Goal: Information Seeking & Learning: Learn about a topic

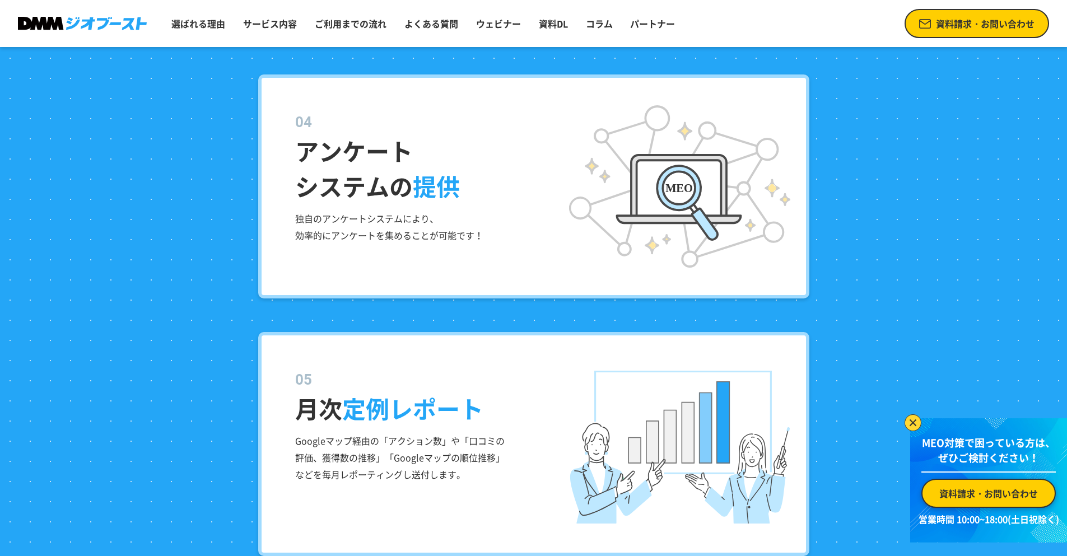
scroll to position [4552, 0]
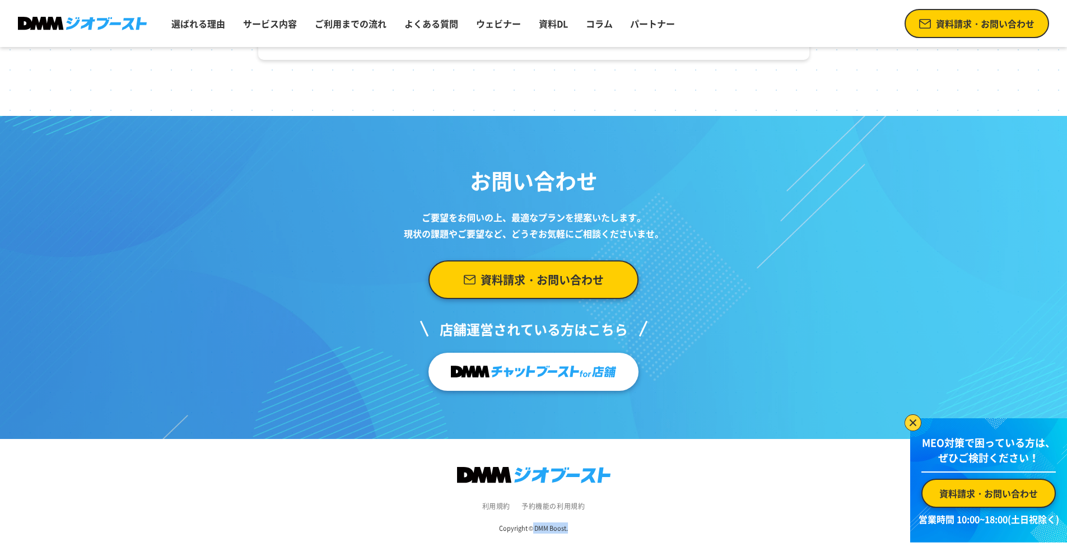
drag, startPoint x: 534, startPoint y: 528, endPoint x: 568, endPoint y: 529, distance: 34.7
click at [568, 529] on div "Copyright © DMM Boost." at bounding box center [533, 528] width 1044 height 34
copy small "DMM Boost."
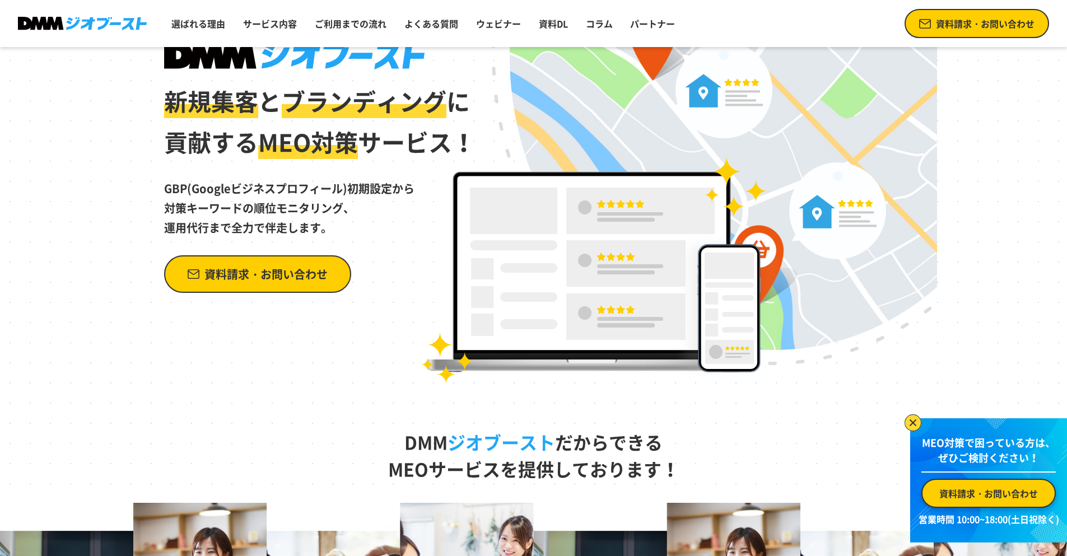
scroll to position [0, 0]
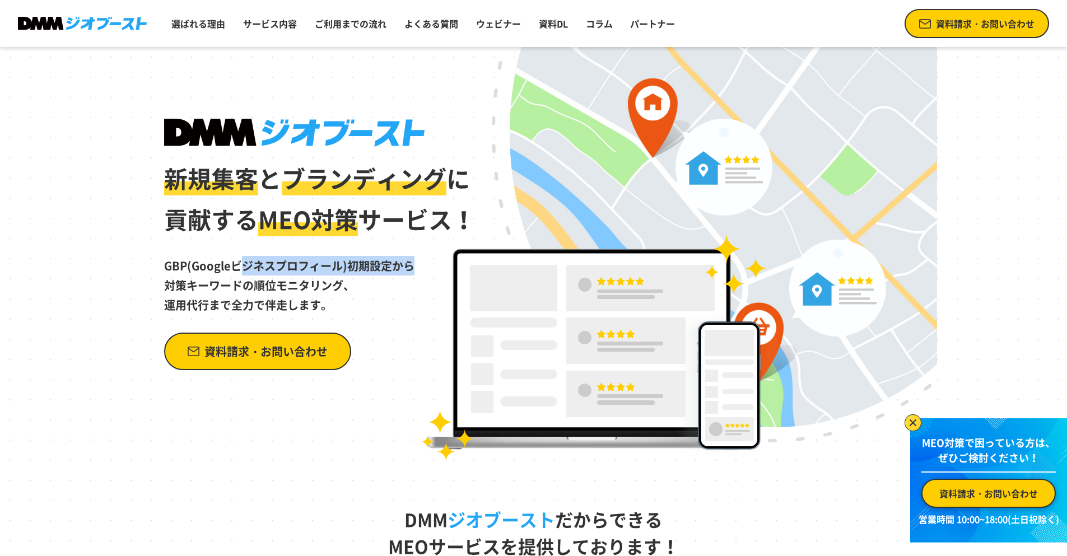
drag, startPoint x: 192, startPoint y: 269, endPoint x: 342, endPoint y: 267, distance: 150.7
click at [342, 267] on p "GBP(Googleビジネスプロフィール)初期設定から 対策キーワードの順位モニタリング、 運用代行まで全力で伴走します。" at bounding box center [320, 277] width 312 height 74
click at [379, 314] on p "GBP(Googleビジネスプロフィール)初期設定から 対策キーワードの順位モニタリング、 運用代行まで全力で伴走します。" at bounding box center [320, 277] width 312 height 74
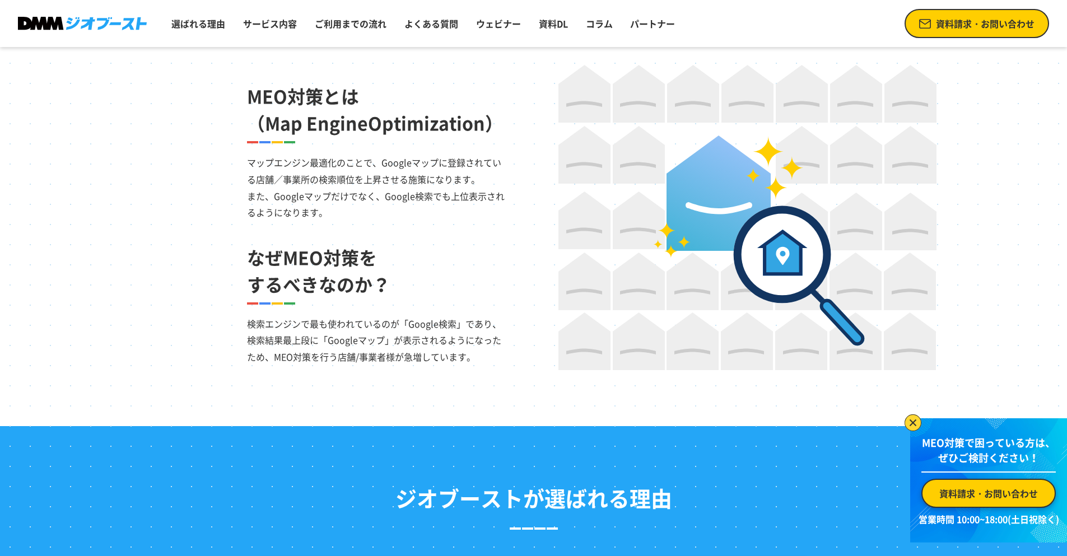
scroll to position [728, 0]
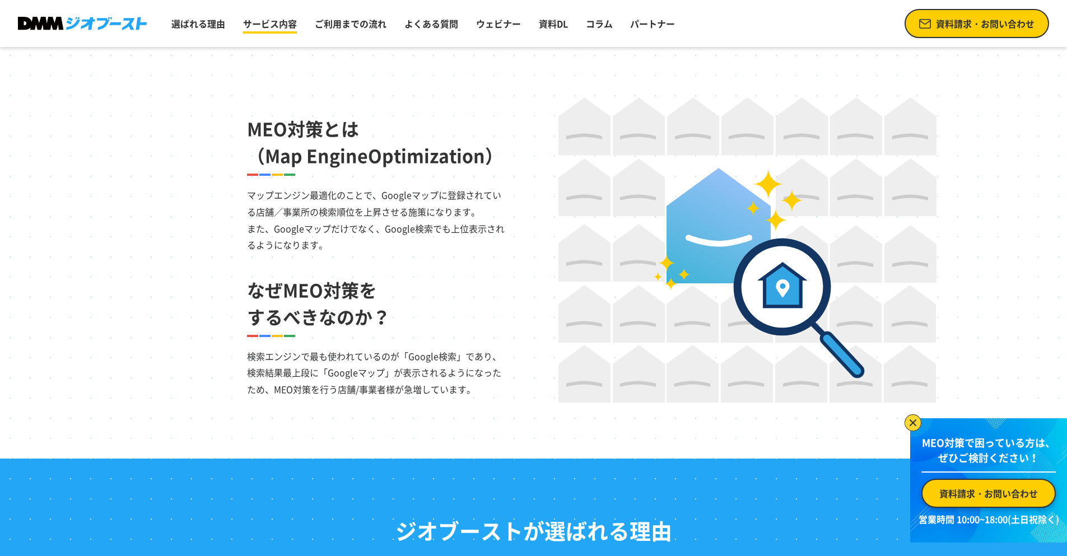
click at [263, 34] on link "サービス内容" at bounding box center [270, 23] width 63 height 22
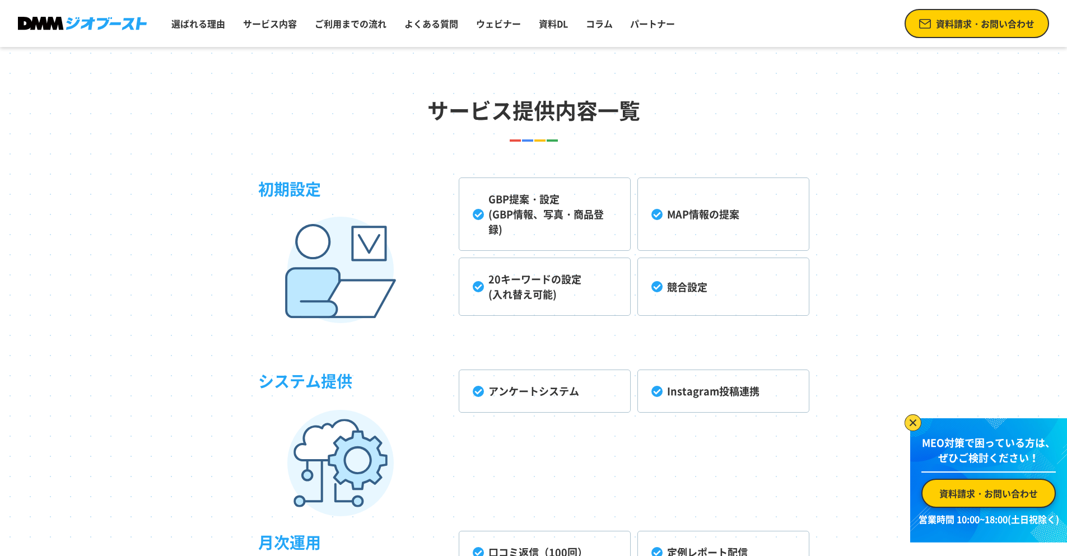
scroll to position [2851, 0]
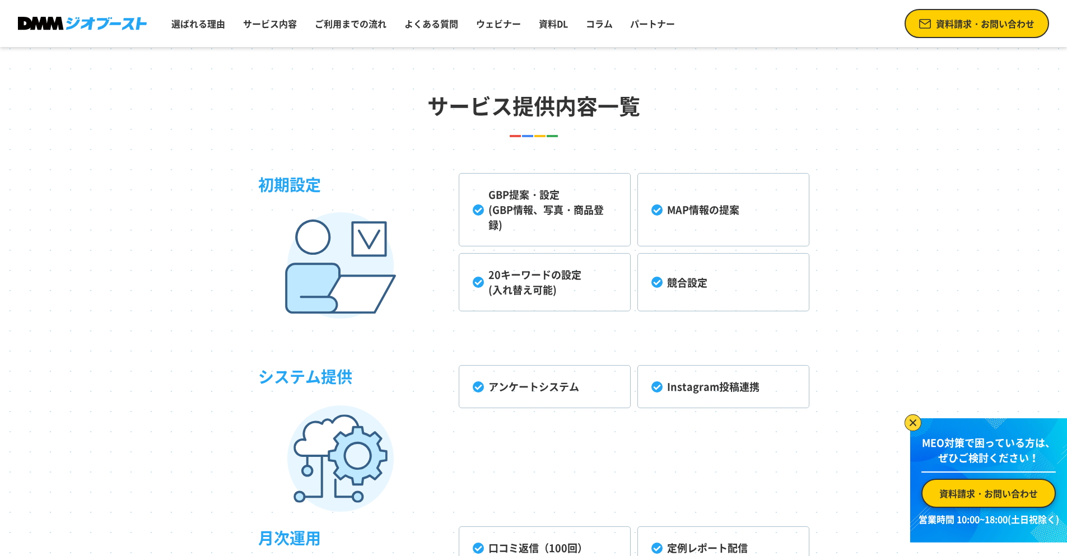
click at [304, 18] on ul "選ばれる理由 サービス内容 ご利用までの流れ よくある質問 ウェビナー 資料DL コラム パートナー" at bounding box center [423, 23] width 512 height 29
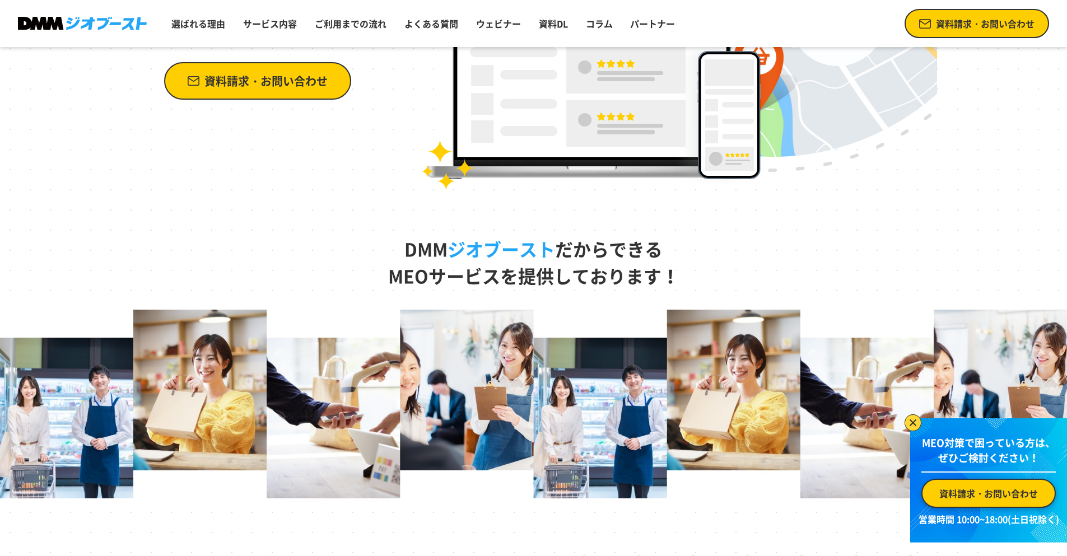
scroll to position [0, 0]
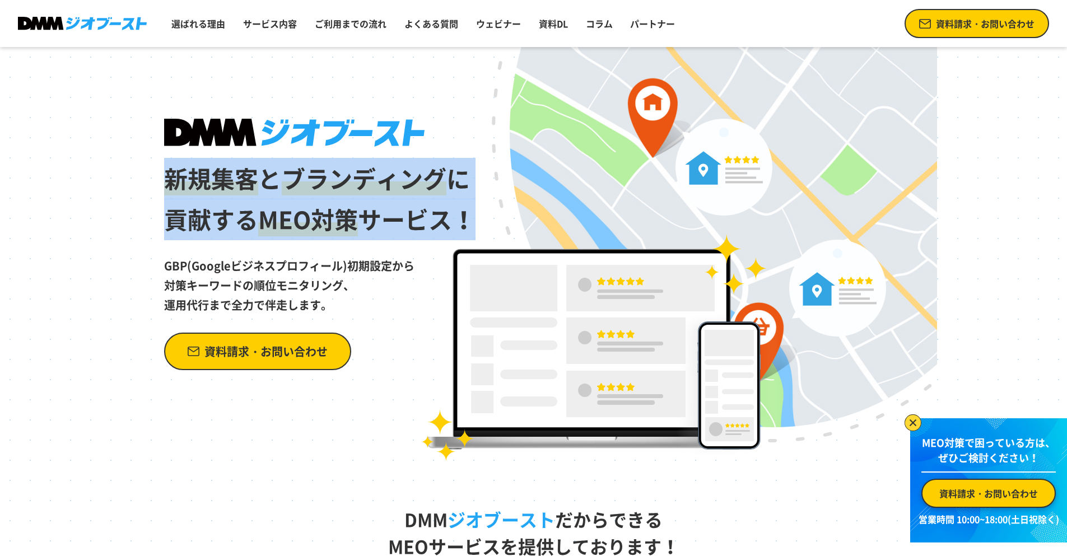
drag, startPoint x: 159, startPoint y: 180, endPoint x: 472, endPoint y: 217, distance: 314.6
click at [472, 217] on div "新規集客 と ブランディング に 貢献する MEO対策 サービス！ GBP(Googleビジネスプロフィール)初期設定から 対策キーワードの順位モニタリング、…" at bounding box center [533, 254] width 806 height 414
click at [472, 217] on h1 "新規集客 と ブランディング に 貢献する MEO対策 サービス！" at bounding box center [320, 180] width 312 height 122
drag, startPoint x: 469, startPoint y: 216, endPoint x: 149, endPoint y: 181, distance: 321.7
click at [149, 181] on div "新規集客 と ブランディング に 貢献する MEO対策 サービス！ GBP(Googleビジネスプロフィール)初期設定から 対策キーワードの順位モニタリング、…" at bounding box center [533, 254] width 806 height 414
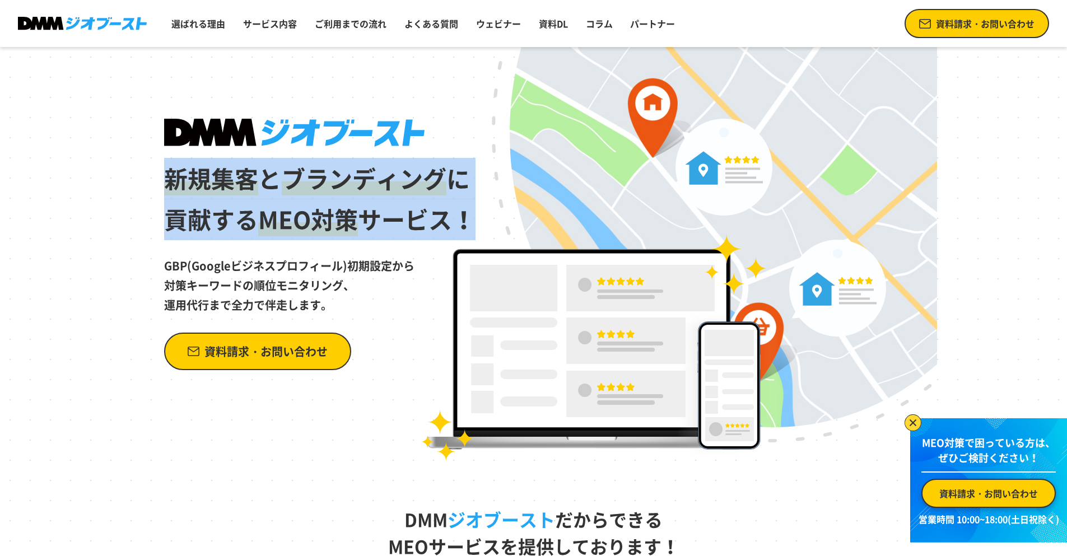
click at [149, 181] on div "新規集客 と ブランディング に 貢献する MEO対策 サービス！ GBP(Googleビジネスプロフィール)初期設定から 対策キーワードの順位モニタリング、…" at bounding box center [533, 254] width 806 height 414
drag, startPoint x: 151, startPoint y: 181, endPoint x: 495, endPoint y: 225, distance: 346.1
click at [495, 227] on div "新規集客 と ブランディング に 貢献する MEO対策 サービス！ GBP(Googleビジネスプロフィール)初期設定から 対策キーワードの順位モニタリング、…" at bounding box center [533, 254] width 806 height 414
click at [488, 223] on div "新規集客 と ブランディング に 貢献する MEO対策 サービス！ GBP(Googleビジネスプロフィール)初期設定から 対策キーワードの順位モニタリング、…" at bounding box center [533, 254] width 806 height 414
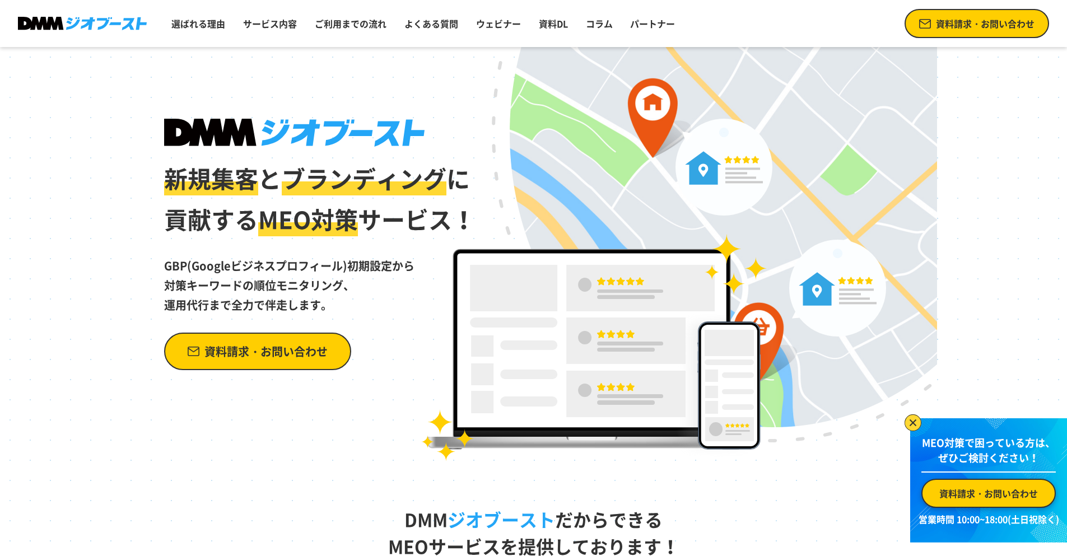
click at [488, 222] on div "新規集客 と ブランディング に 貢献する MEO対策 サービス！ GBP(Googleビジネスプロフィール)初期設定から 対策キーワードの順位モニタリング、…" at bounding box center [533, 254] width 806 height 414
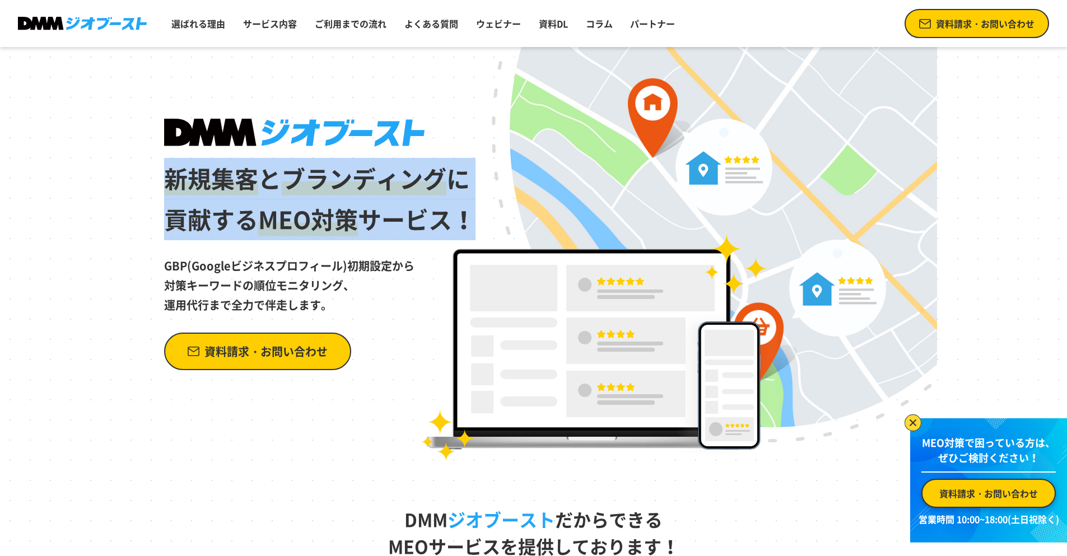
drag, startPoint x: 161, startPoint y: 178, endPoint x: 499, endPoint y: 232, distance: 342.6
click at [499, 232] on div "新規集客 と ブランディング に 貢献する MEO対策 サービス！ GBP(Googleビジネスプロフィール)初期設定から 対策キーワードの順位モニタリング、…" at bounding box center [533, 254] width 806 height 414
click at [498, 231] on div "新規集客 と ブランディング に 貢献する MEO対策 サービス！ GBP(Googleビジネスプロフィール)初期設定から 対策キーワードの順位モニタリング、…" at bounding box center [533, 254] width 806 height 414
click at [472, 221] on h1 "新規集客 と ブランディング に 貢献する MEO対策 サービス！" at bounding box center [320, 180] width 312 height 122
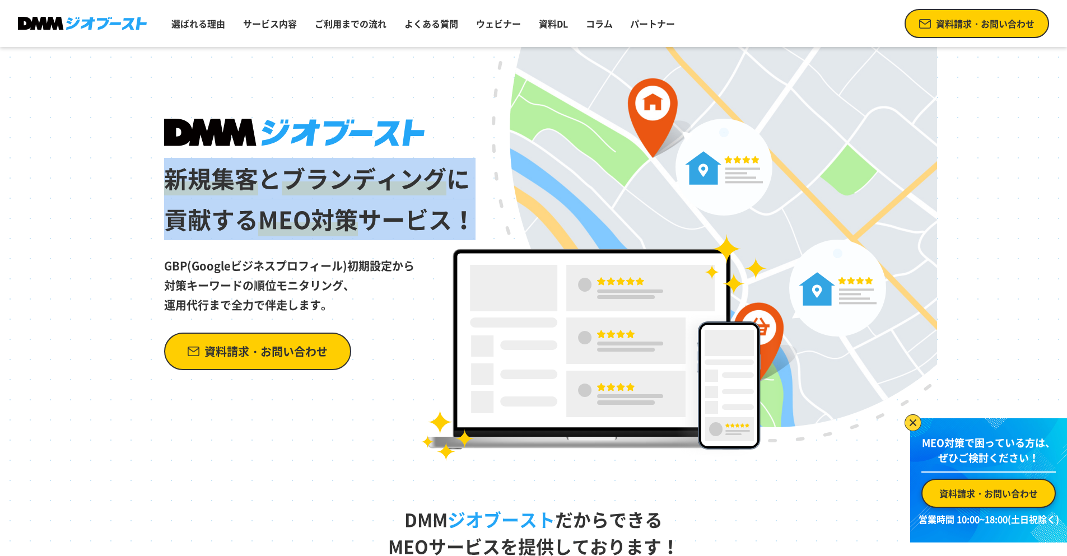
drag, startPoint x: 464, startPoint y: 219, endPoint x: 135, endPoint y: 198, distance: 329.9
click at [135, 198] on div "新規集客 と ブランディング に 貢献する MEO対策 サービス！ GBP(Googleビジネスプロフィール)初期設定から 対策キーワードの順位モニタリング、…" at bounding box center [533, 254] width 806 height 414
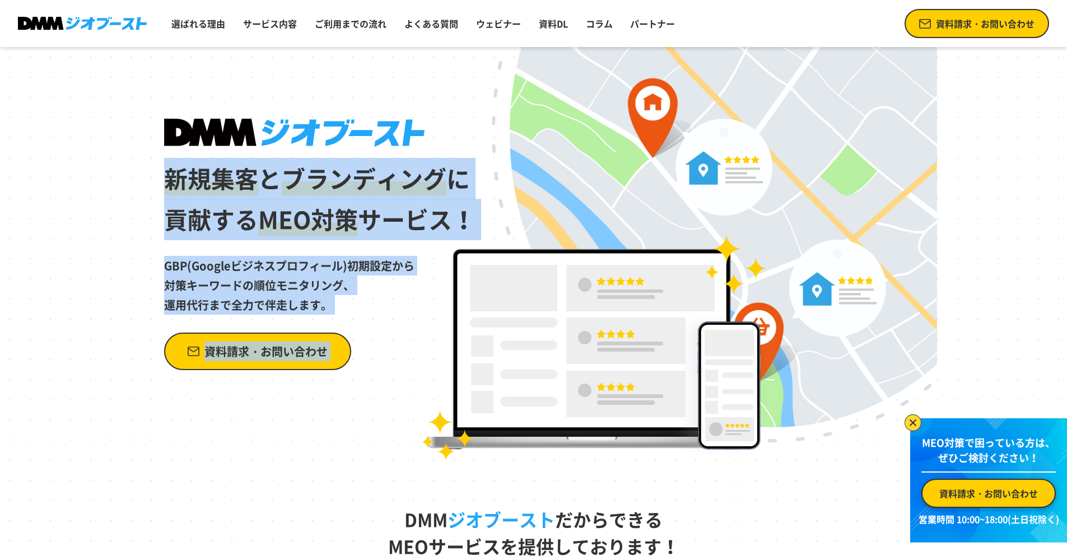
drag, startPoint x: 163, startPoint y: 185, endPoint x: 503, endPoint y: 237, distance: 343.9
click at [503, 237] on div "新規集客 と ブランディング に 貢献する MEO対策 サービス！ GBP(Googleビジネスプロフィール)初期設定から 対策キーワードの順位モニタリング、…" at bounding box center [533, 254] width 806 height 414
click at [419, 260] on p "GBP(Googleビジネスプロフィール)初期設定から 対策キーワードの順位モニタリング、 運用代行まで全力で伴走します。" at bounding box center [320, 277] width 312 height 74
drag, startPoint x: 377, startPoint y: 305, endPoint x: 160, endPoint y: 180, distance: 250.6
click at [160, 180] on div "新規集客 と ブランディング に 貢献する MEO対策 サービス！ GBP(Googleビジネスプロフィール)初期設定から 対策キーワードの順位モニタリング、…" at bounding box center [533, 254] width 806 height 414
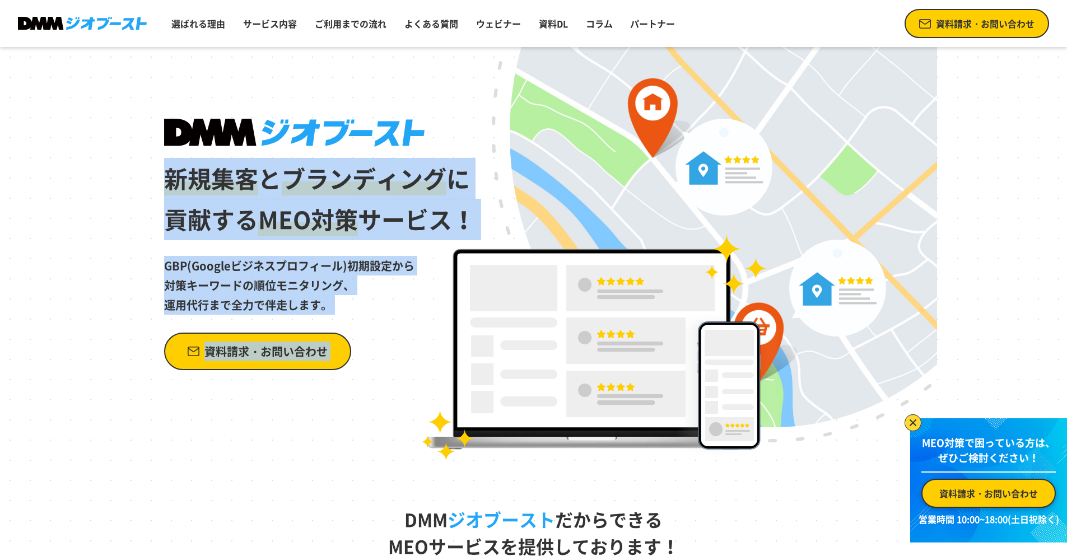
click at [160, 180] on div "新規集客 と ブランディング に 貢献する MEO対策 サービス！ GBP(Googleビジネスプロフィール)初期設定から 対策キーワードの順位モニタリング、…" at bounding box center [533, 254] width 806 height 414
drag, startPoint x: 160, startPoint y: 180, endPoint x: 337, endPoint y: 298, distance: 213.3
click at [337, 298] on div "新規集客 と ブランディング に 貢献する MEO対策 サービス！ GBP(Googleビジネスプロフィール)初期設定から 対策キーワードの順位モニタリング、…" at bounding box center [533, 254] width 806 height 414
click at [337, 298] on p "GBP(Googleビジネスプロフィール)初期設定から 対策キーワードの順位モニタリング、 運用代行まで全力で伴走します。" at bounding box center [320, 277] width 312 height 74
drag, startPoint x: 331, startPoint y: 294, endPoint x: 325, endPoint y: 302, distance: 10.1
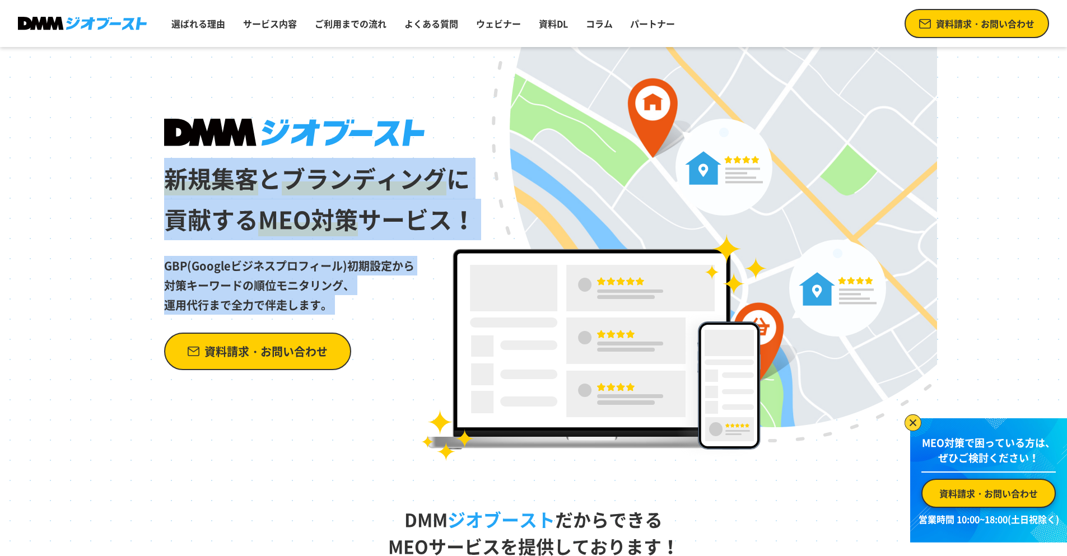
click at [325, 302] on p "GBP(Googleビジネスプロフィール)初期設定から 対策キーワードの順位モニタリング、 運用代行まで全力で伴走します。" at bounding box center [320, 277] width 312 height 74
click at [325, 298] on p "GBP(Googleビジネスプロフィール)初期設定から 対策キーワードの順位モニタリング、 運用代行まで全力で伴走します。" at bounding box center [320, 277] width 312 height 74
click at [328, 295] on p "GBP(Googleビジネスプロフィール)初期設定から 対策キーワードの順位モニタリング、 運用代行まで全力で伴走します。" at bounding box center [320, 277] width 312 height 74
drag, startPoint x: 330, startPoint y: 298, endPoint x: 146, endPoint y: 177, distance: 220.9
click at [146, 177] on div "新規集客 と ブランディング に 貢献する MEO対策 サービス！ GBP(Googleビジネスプロフィール)初期設定から 対策キーワードの順位モニタリング、…" at bounding box center [533, 254] width 806 height 414
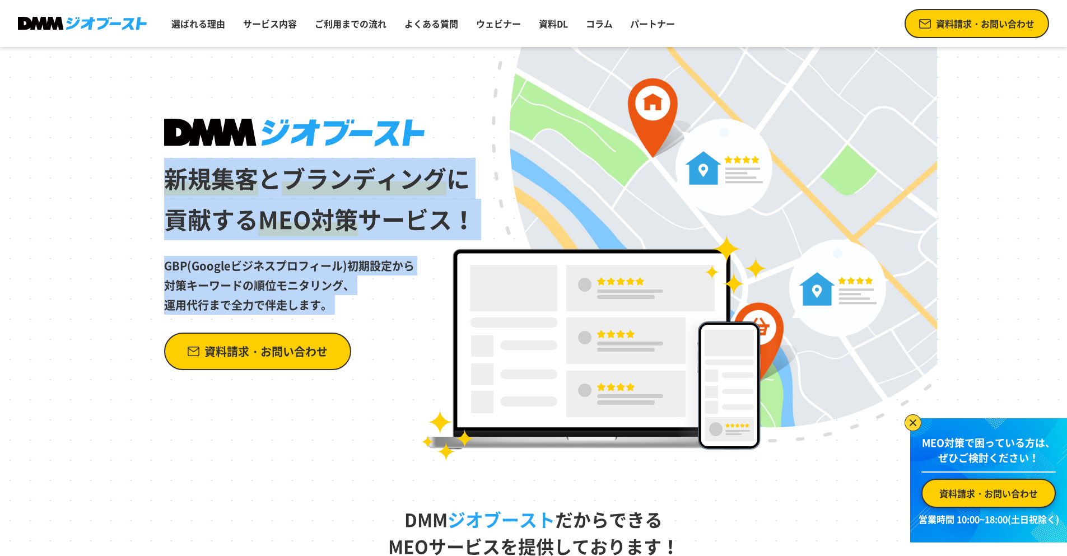
click at [146, 177] on div "新規集客 と ブランディング に 貢献する MEO対策 サービス！ GBP(Googleビジネスプロフィール)初期設定から 対策キーワードの順位モニタリング、…" at bounding box center [533, 254] width 806 height 414
drag, startPoint x: 152, startPoint y: 181, endPoint x: 352, endPoint y: 325, distance: 246.7
click at [352, 325] on div "新規集客 と ブランディング に 貢献する MEO対策 サービス！ GBP(Googleビジネスプロフィール)初期設定から 対策キーワードの順位モニタリング、…" at bounding box center [533, 254] width 806 height 414
click at [351, 309] on p "GBP(Googleビジネスプロフィール)初期設定から 対策キーワードの順位モニタリング、 運用代行まで全力で伴走します。" at bounding box center [320, 277] width 312 height 74
click at [349, 303] on p "GBP(Googleビジネスプロフィール)初期設定から 対策キーワードの順位モニタリング、 運用代行まで全力で伴走します。" at bounding box center [320, 277] width 312 height 74
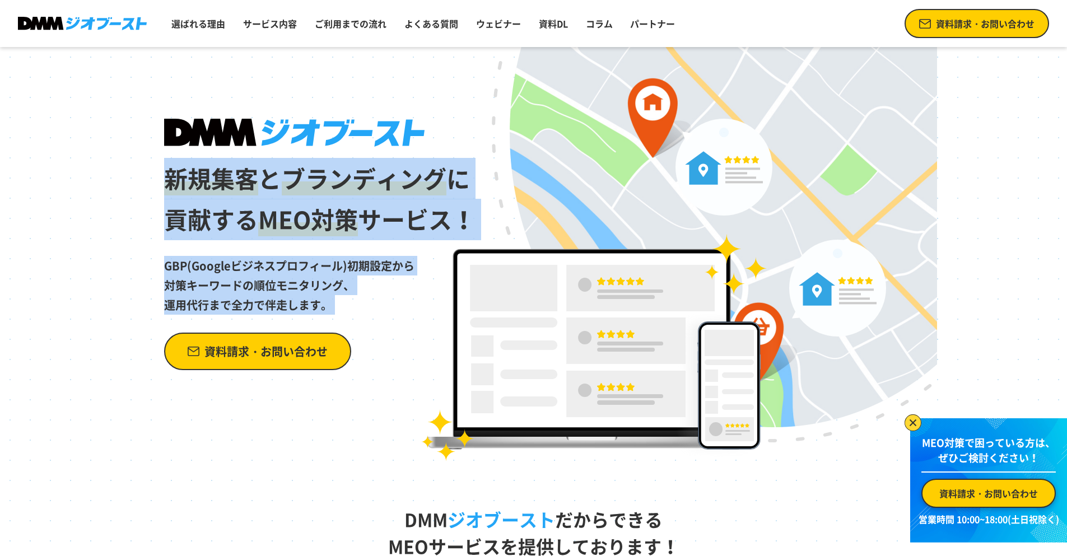
click at [349, 303] on p "GBP(Googleビジネスプロフィール)初期設定から 対策キーワードの順位モニタリング、 運用代行まで全力で伴走します。" at bounding box center [320, 277] width 312 height 74
click at [348, 298] on p "GBP(Googleビジネスプロフィール)初期設定から 対策キーワードの順位モニタリング、 運用代行まで全力で伴走します。" at bounding box center [320, 277] width 312 height 74
drag, startPoint x: 342, startPoint y: 315, endPoint x: 190, endPoint y: 230, distance: 173.7
click at [190, 231] on div "新規集客 と ブランディング に 貢献する MEO対策 サービス！ GBP(Googleビジネスプロフィール)初期設定から 対策キーワードの順位モニタリング、…" at bounding box center [320, 244] width 312 height 251
click at [190, 230] on h1 "新規集客 と ブランディング に 貢献する MEO対策 サービス！" at bounding box center [320, 180] width 312 height 122
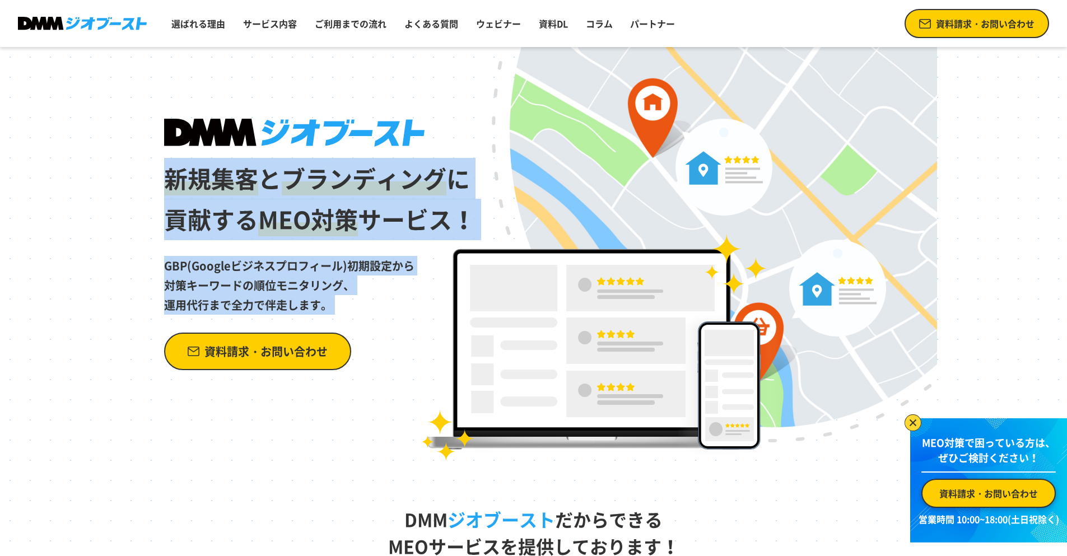
drag, startPoint x: 167, startPoint y: 183, endPoint x: 373, endPoint y: 310, distance: 241.4
click at [371, 310] on div "新規集客 と ブランディング に 貢献する MEO対策 サービス！ GBP(Googleビジネスプロフィール)初期設定から 対策キーワードの順位モニタリング、…" at bounding box center [320, 244] width 312 height 251
click at [374, 310] on p "GBP(Googleビジネスプロフィール)初期設定から 対策キーワードの順位モニタリング、 運用代行まで全力で伴走します。" at bounding box center [320, 277] width 312 height 74
drag, startPoint x: 349, startPoint y: 312, endPoint x: 173, endPoint y: 192, distance: 213.1
click at [173, 192] on div "新規集客 と ブランディング に 貢献する MEO対策 サービス！ GBP(Googleビジネスプロフィール)初期設定から 対策キーワードの順位モニタリング、…" at bounding box center [320, 244] width 312 height 251
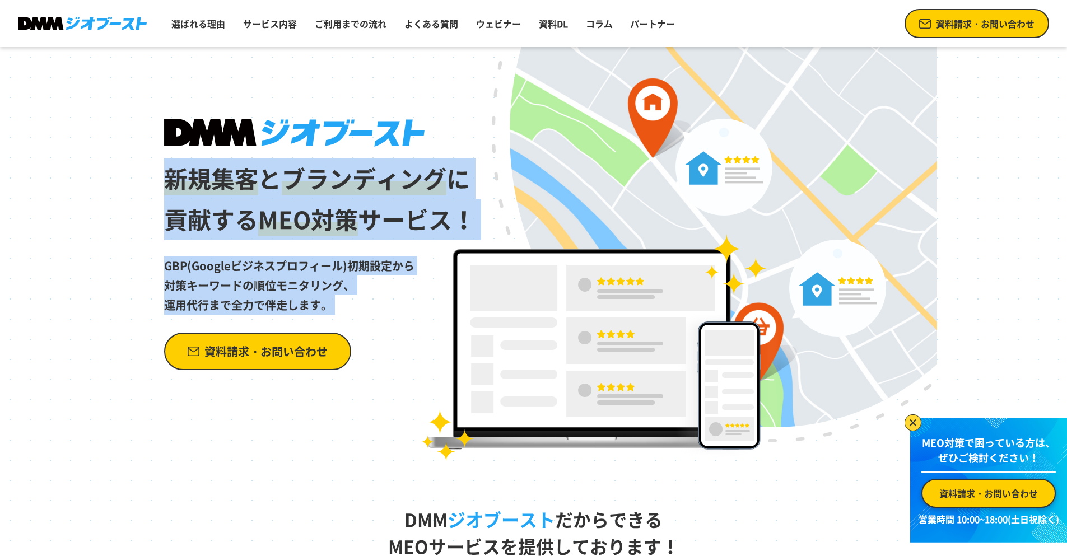
click at [173, 192] on span "新規集客" at bounding box center [211, 178] width 94 height 35
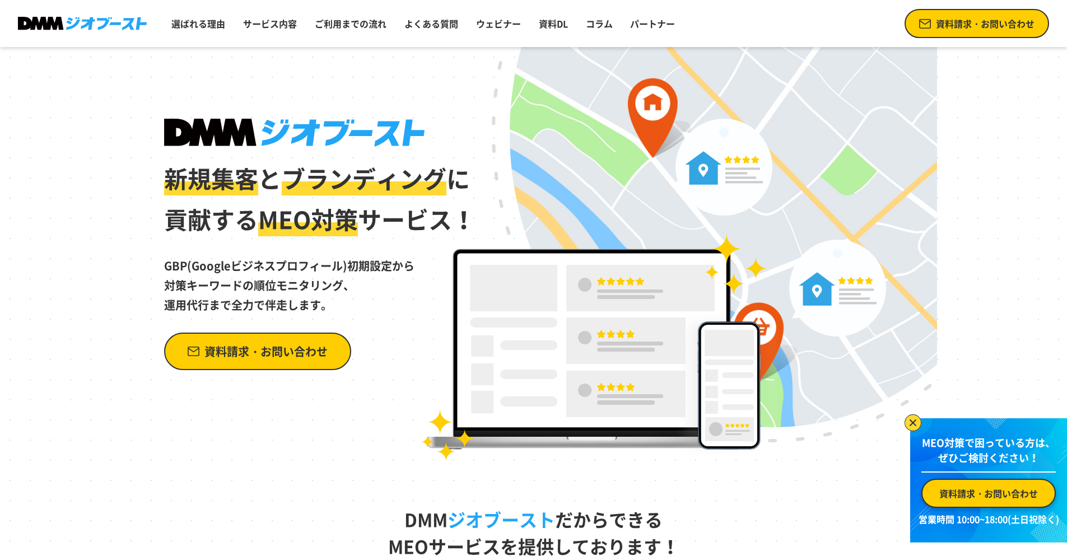
click at [189, 197] on h1 "新規集客 と ブランディング に 貢献する MEO対策 サービス！" at bounding box center [320, 180] width 312 height 122
drag, startPoint x: 169, startPoint y: 181, endPoint x: 377, endPoint y: 295, distance: 238.1
click at [377, 295] on div "新規集客 と ブランディング に 貢献する MEO対策 サービス！ GBP(Googleビジネスプロフィール)初期設定から 対策キーワードの順位モニタリング、…" at bounding box center [320, 244] width 312 height 251
click at [377, 293] on p "GBP(Googleビジネスプロフィール)初期設定から 対策キーワードの順位モニタリング、 運用代行まで全力で伴走します。" at bounding box center [320, 277] width 312 height 74
drag, startPoint x: 347, startPoint y: 303, endPoint x: 159, endPoint y: 181, distance: 224.0
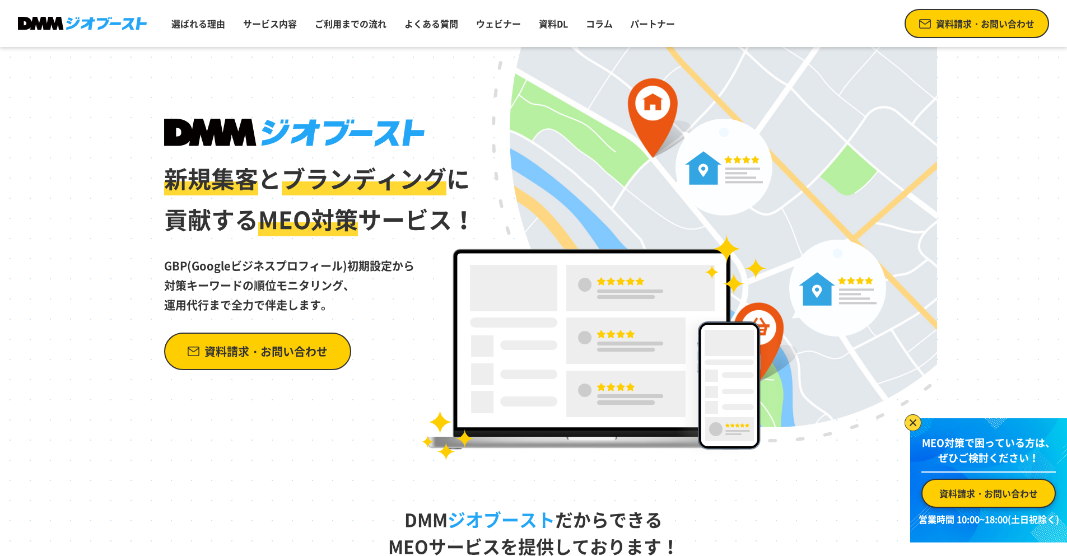
click at [159, 181] on div "新規集客 と ブランディング に 貢献する MEO対策 サービス！ GBP(Googleビジネスプロフィール)初期設定から 対策キーワードの順位モニタリング、…" at bounding box center [533, 254] width 806 height 414
drag, startPoint x: 173, startPoint y: 180, endPoint x: 336, endPoint y: 306, distance: 206.3
click at [336, 306] on div "新規集客 と ブランディング に 貢献する MEO対策 サービス！ GBP(Googleビジネスプロフィール)初期設定から 対策キーワードの順位モニタリング、…" at bounding box center [320, 244] width 312 height 251
click at [336, 306] on p "GBP(Googleビジネスプロフィール)初期設定から 対策キーワードの順位モニタリング、 運用代行まで全力で伴走します。" at bounding box center [320, 277] width 312 height 74
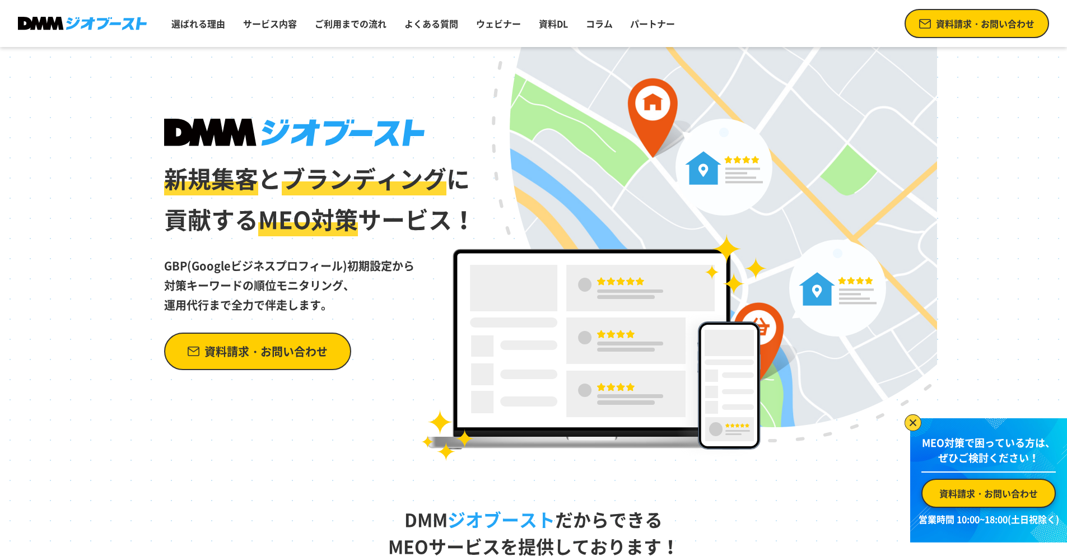
drag, startPoint x: 346, startPoint y: 309, endPoint x: 152, endPoint y: 193, distance: 225.5
click at [152, 193] on div "新規集客 と ブランディング に 貢献する MEO対策 サービス！ GBP(Googleビジネスプロフィール)初期設定から 対策キーワードの順位モニタリング、…" at bounding box center [533, 254] width 806 height 414
click at [323, 303] on p "GBP(Googleビジネスプロフィール)初期設定から 対策キーワードの順位モニタリング、 運用代行まで全力で伴走します。" at bounding box center [320, 277] width 312 height 74
click at [320, 303] on p "GBP(Googleビジネスプロフィール)初期設定から 対策キーワードの順位モニタリング、 運用代行まで全力で伴走します。" at bounding box center [320, 277] width 312 height 74
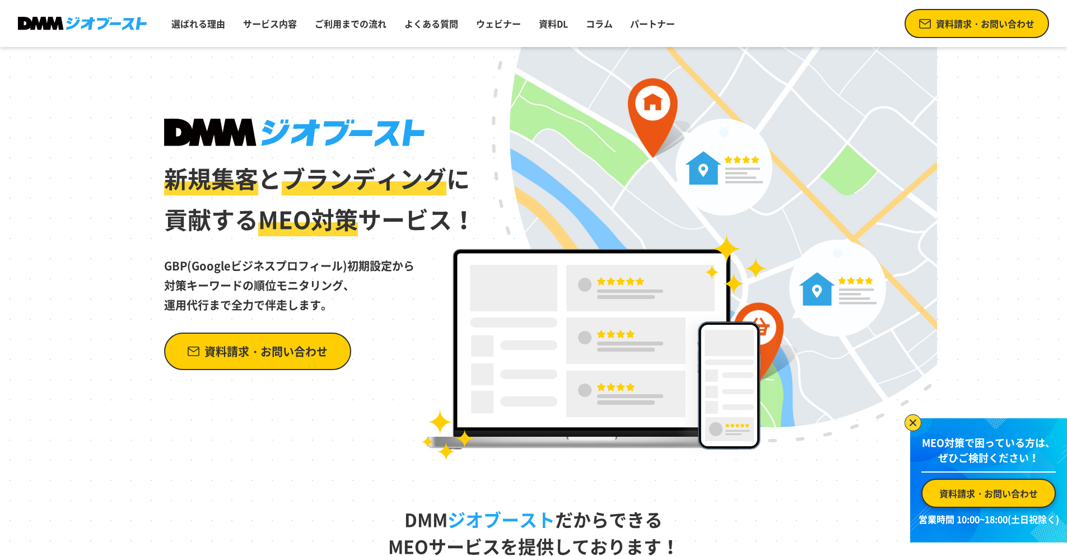
drag, startPoint x: 326, startPoint y: 306, endPoint x: 311, endPoint y: 296, distance: 17.4
click at [311, 296] on p "GBP(Googleビジネスプロフィール)初期設定から 対策キーワードの順位モニタリング、 運用代行まで全力で伴走します。" at bounding box center [320, 277] width 312 height 74
click at [310, 296] on p "GBP(Googleビジネスプロフィール)初期設定から 対策キーワードの順位モニタリング、 運用代行まで全力で伴走します。" at bounding box center [320, 277] width 312 height 74
click at [361, 305] on p "GBP(Googleビジネスプロフィール)初期設定から 対策キーワードの順位モニタリング、 運用代行まで全力で伴走します。" at bounding box center [320, 277] width 312 height 74
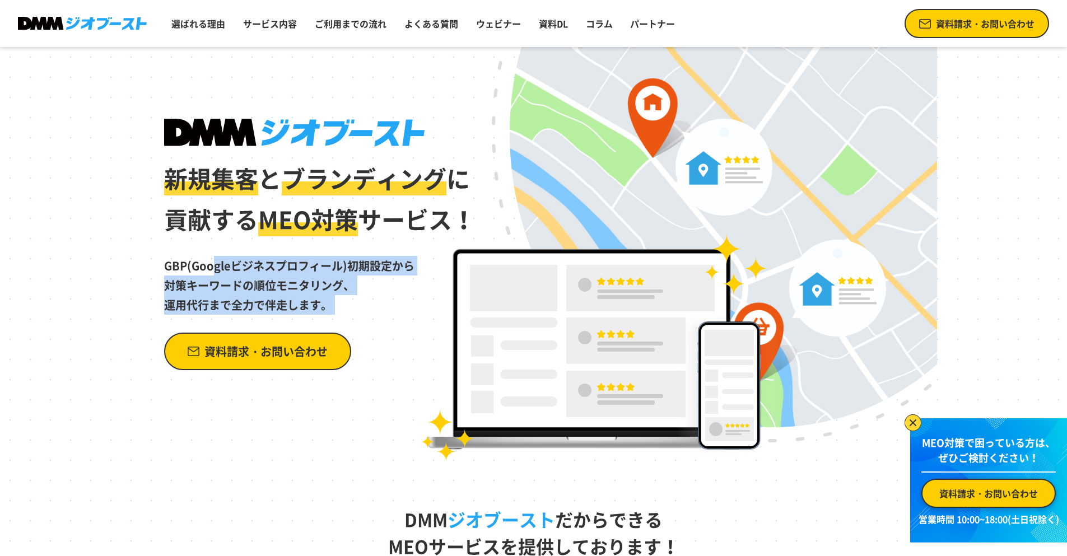
drag, startPoint x: 339, startPoint y: 315, endPoint x: 157, endPoint y: 244, distance: 194.7
click at [157, 244] on div "新規集客 と ブランディング に 貢献する MEO対策 サービス！ GBP(Googleビジネスプロフィール)初期設定から 対策キーワードの順位モニタリング、…" at bounding box center [533, 254] width 806 height 414
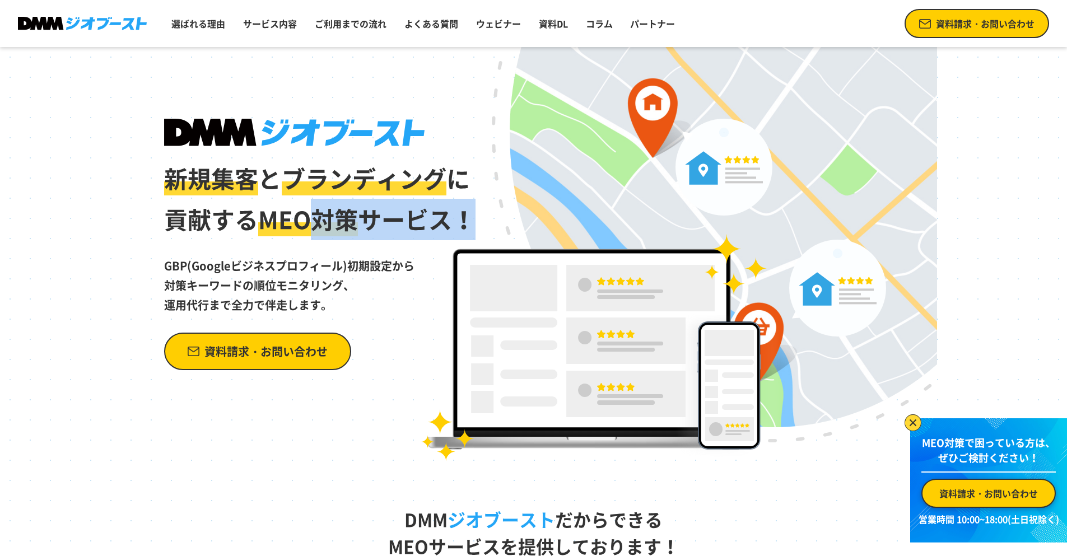
drag, startPoint x: 473, startPoint y: 220, endPoint x: 278, endPoint y: 214, distance: 194.4
click at [283, 214] on h1 "新規集客 と ブランディング に 貢献する MEO対策 サービス！" at bounding box center [320, 180] width 312 height 122
click at [278, 214] on span "MEO対策" at bounding box center [308, 219] width 100 height 35
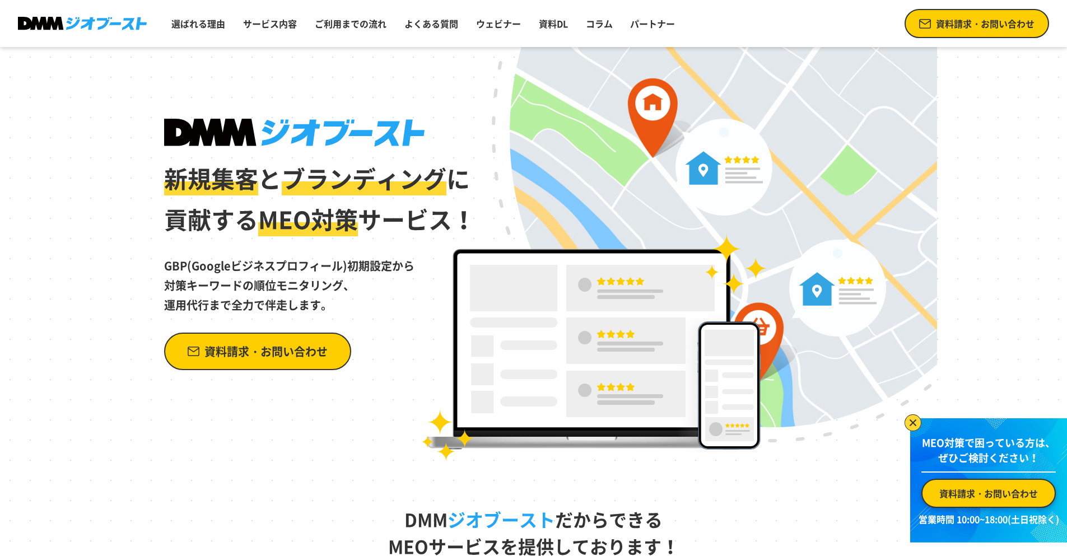
click at [328, 115] on div "新規集客 と ブランディング に 貢献する MEO対策 サービス！ GBP(Googleビジネスプロフィール)初期設定から 対策キーワードの順位モニタリング、…" at bounding box center [533, 254] width 806 height 414
